Goal: Task Accomplishment & Management: Manage account settings

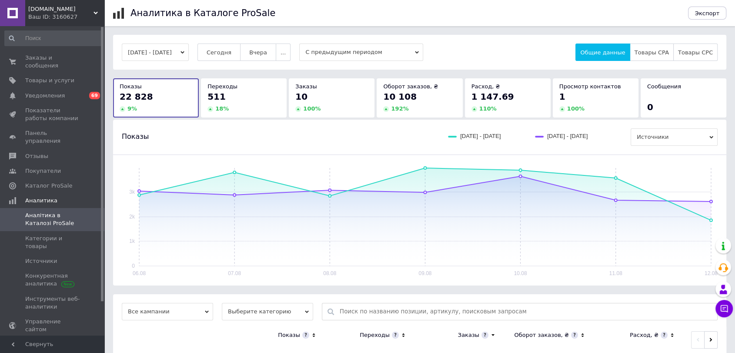
click at [37, 211] on span "Аналітика в Каталозі ProSale" at bounding box center [52, 219] width 55 height 16
click at [41, 88] on link "Уведомления 0 69" at bounding box center [53, 95] width 107 height 15
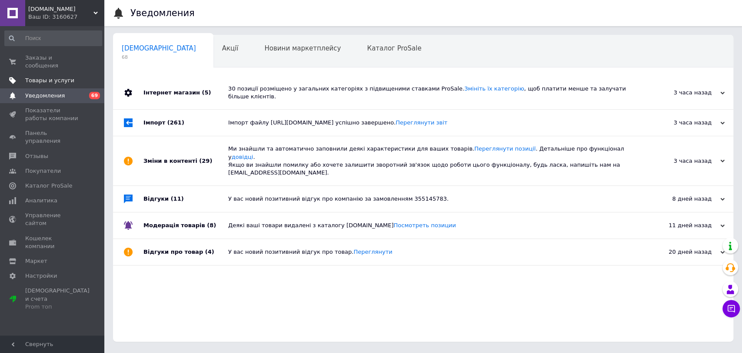
click at [28, 77] on span "Товары и услуги" at bounding box center [49, 81] width 49 height 8
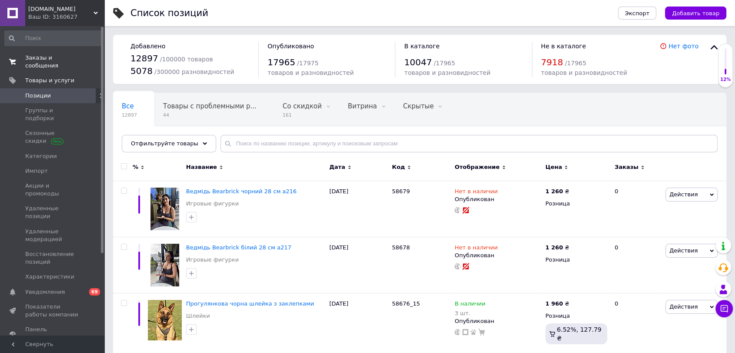
click at [45, 60] on span "Заказы и сообщения" at bounding box center [52, 62] width 55 height 16
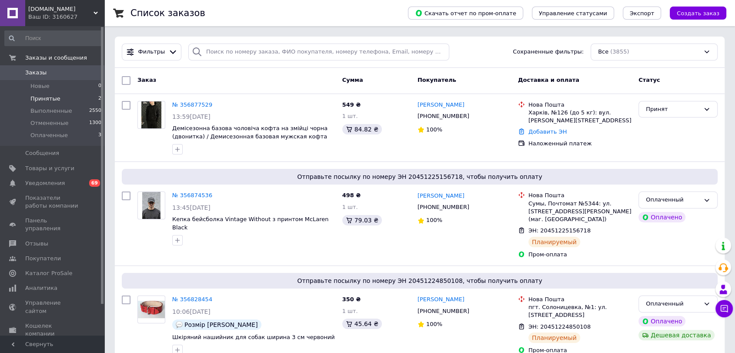
click at [42, 98] on span "Принятые" at bounding box center [45, 99] width 30 height 8
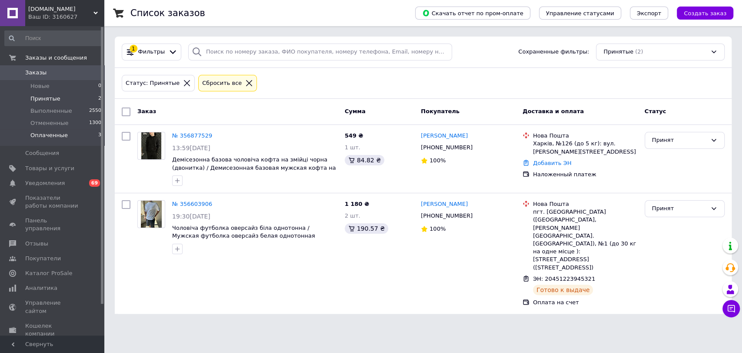
click at [43, 137] on span "Оплаченные" at bounding box center [48, 135] width 37 height 8
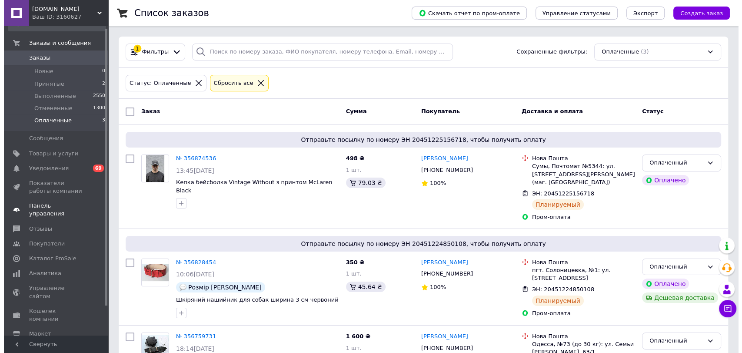
scroll to position [35, 0]
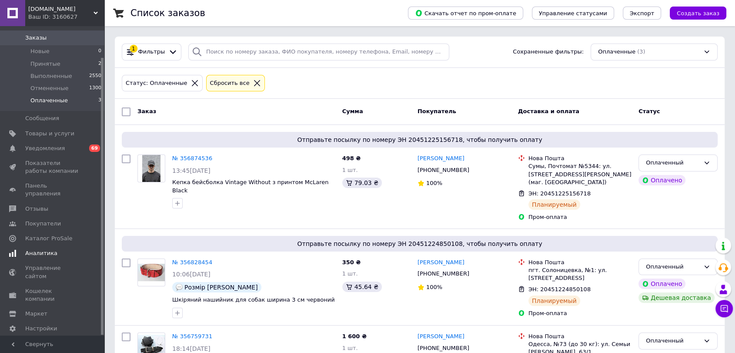
click at [35, 249] on span "Аналитика" at bounding box center [41, 253] width 32 height 8
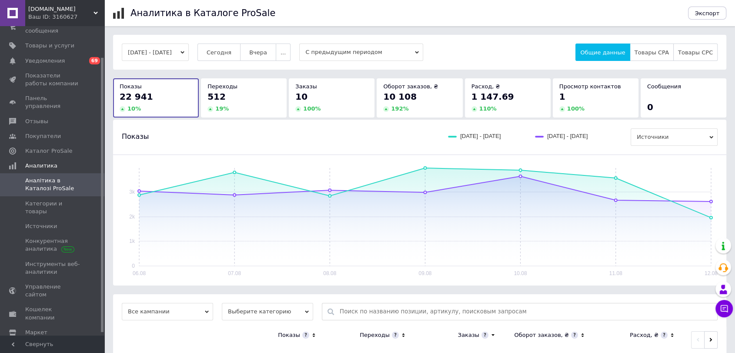
click at [50, 177] on span "Аналітика в Каталозі ProSale" at bounding box center [52, 185] width 55 height 16
click at [43, 177] on span "Аналітика в Каталозі ProSale" at bounding box center [52, 185] width 55 height 16
click at [650, 55] on span "Товары CPA" at bounding box center [652, 52] width 34 height 7
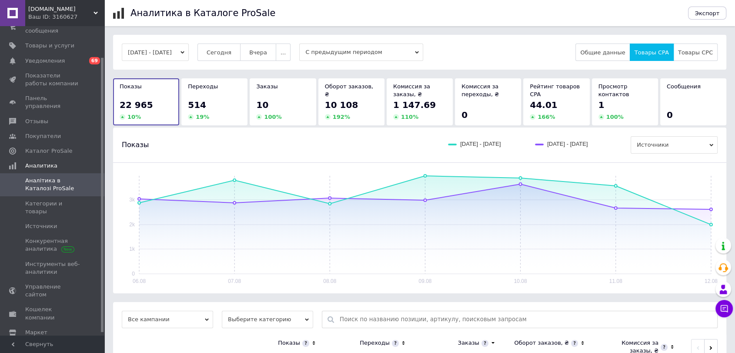
click at [561, 101] on div "44.01" at bounding box center [556, 105] width 53 height 12
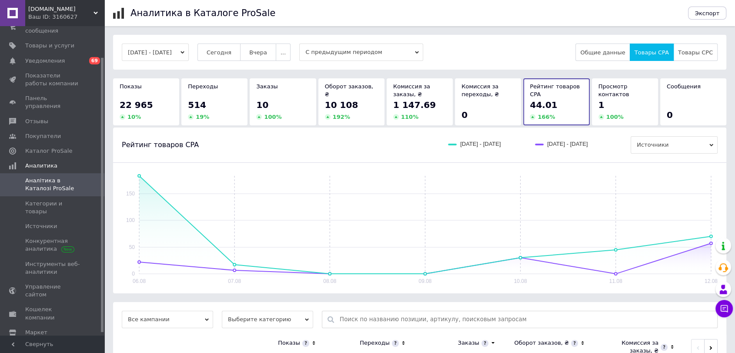
click at [39, 177] on span "Аналітика в Каталозі ProSale" at bounding box center [52, 185] width 55 height 16
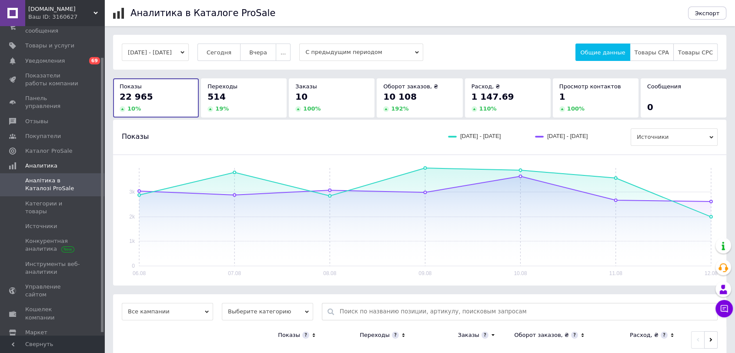
click at [43, 177] on span "Аналітика в Каталозі ProSale" at bounding box center [52, 185] width 55 height 16
click at [39, 57] on span "Уведомления" at bounding box center [45, 61] width 40 height 8
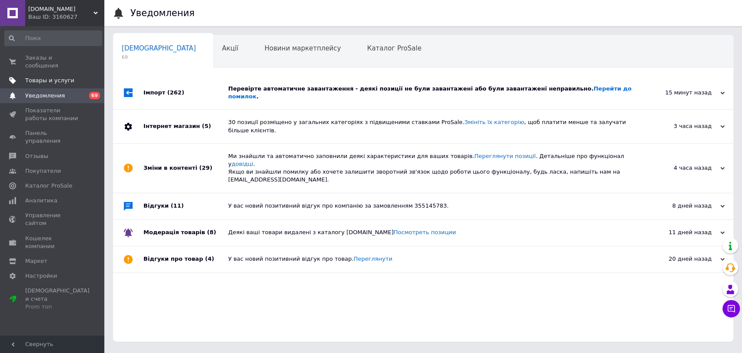
click at [26, 77] on span "Товары и услуги" at bounding box center [49, 81] width 49 height 8
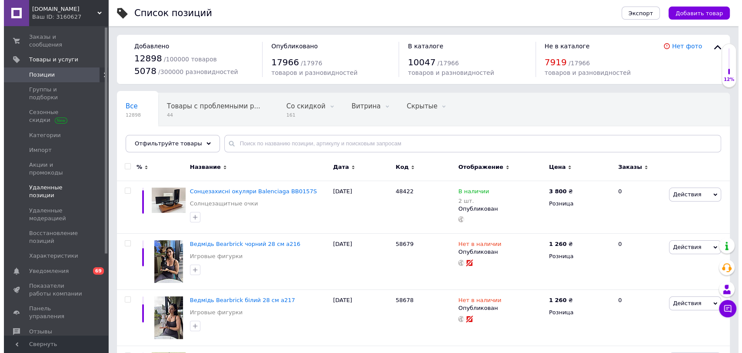
scroll to position [48, 0]
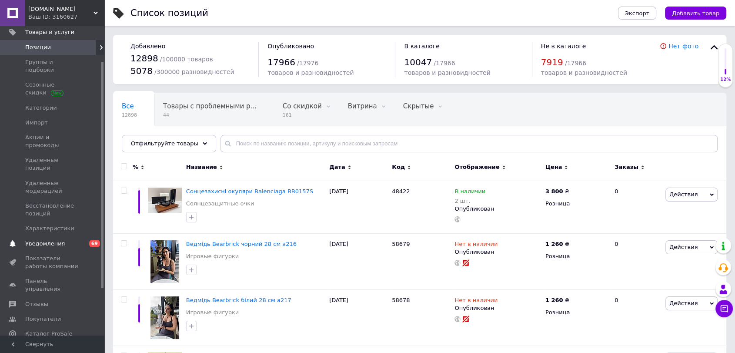
click at [45, 240] on span "Уведомления" at bounding box center [45, 244] width 40 height 8
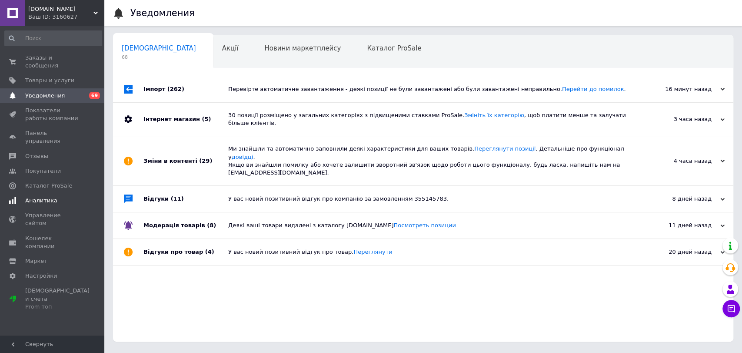
click at [36, 197] on span "Аналитика" at bounding box center [41, 201] width 32 height 8
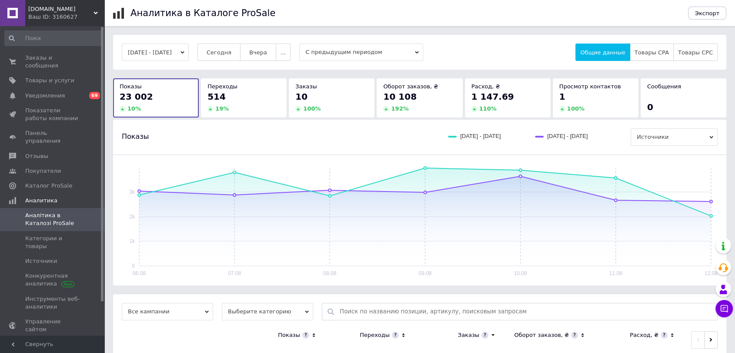
click at [54, 211] on span "Аналітика в Каталозі ProSale" at bounding box center [52, 219] width 55 height 16
click at [46, 211] on span "Аналітика в Каталозі ProSale" at bounding box center [52, 219] width 55 height 16
click at [53, 92] on span "Уведомления" at bounding box center [45, 96] width 40 height 8
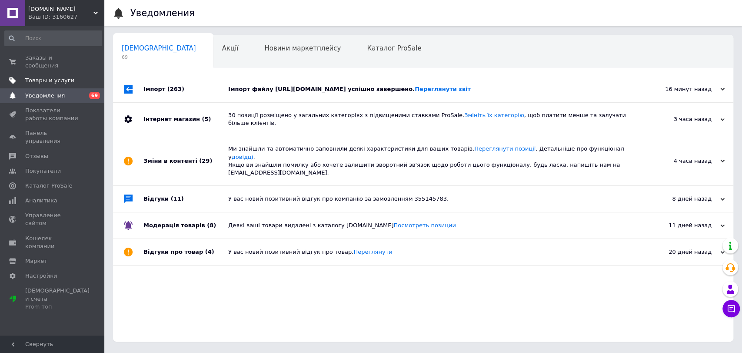
click at [46, 77] on link "Товары и услуги" at bounding box center [53, 80] width 107 height 15
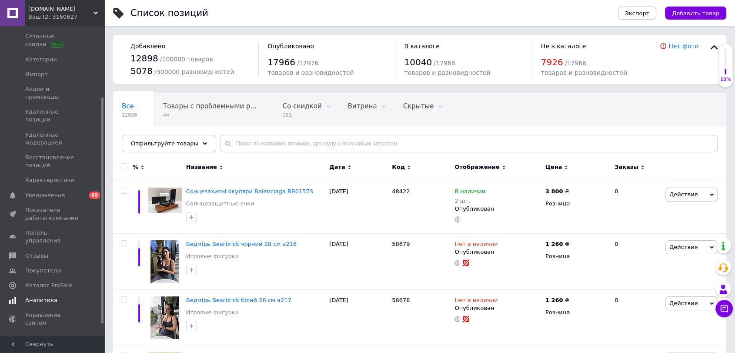
click at [34, 296] on span "Аналитика" at bounding box center [41, 300] width 32 height 8
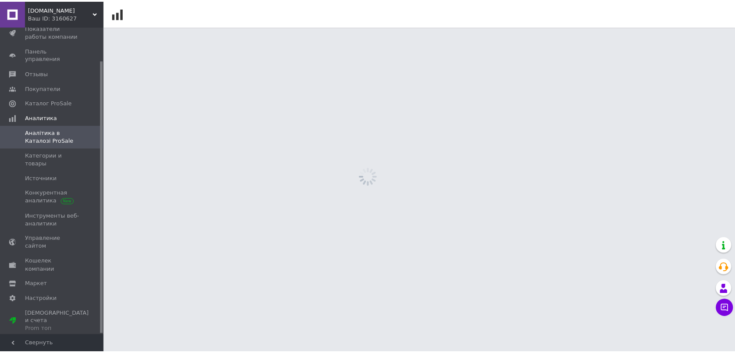
scroll to position [37, 0]
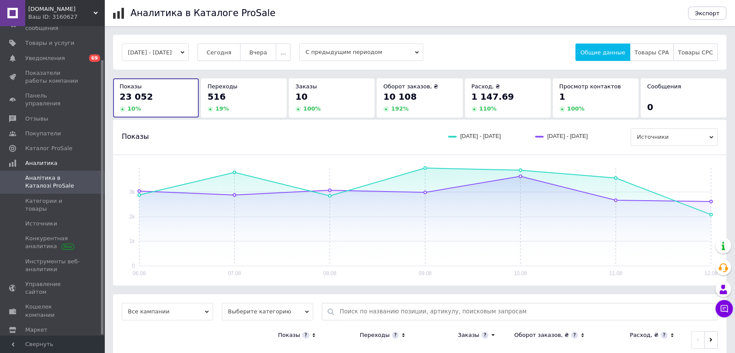
click at [55, 174] on span "Аналітика в Каталозі ProSale" at bounding box center [52, 182] width 55 height 16
click at [37, 174] on span "Аналітика в Каталозі ProSale" at bounding box center [52, 182] width 55 height 16
click at [51, 174] on span "Аналітика в Каталозі ProSale" at bounding box center [52, 182] width 55 height 16
